Goal: Task Accomplishment & Management: Manage account settings

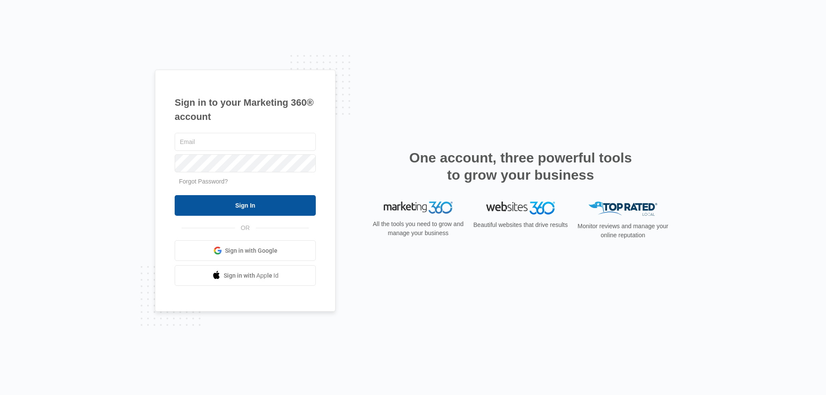
type input "[EMAIL_ADDRESS][DOMAIN_NAME]"
click at [260, 210] on input "Sign In" at bounding box center [245, 205] width 141 height 21
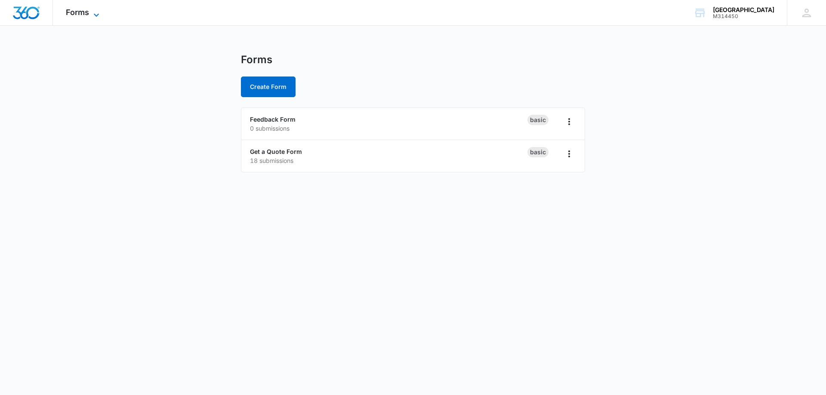
click at [98, 12] on icon at bounding box center [96, 15] width 10 height 10
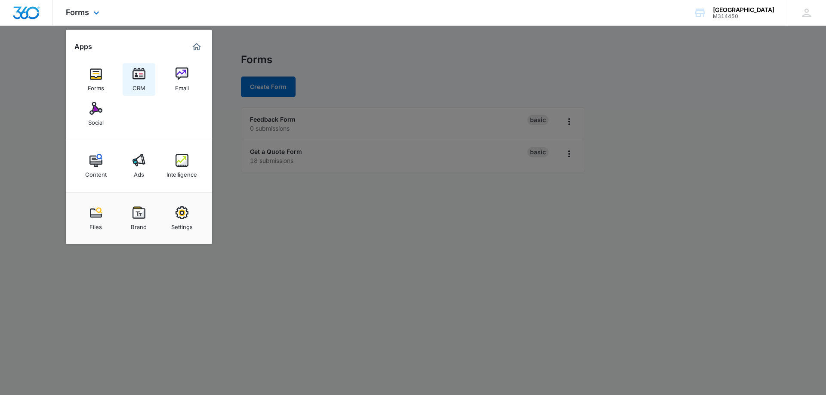
click at [137, 77] on img at bounding box center [139, 74] width 13 height 13
